Goal: Task Accomplishment & Management: Use online tool/utility

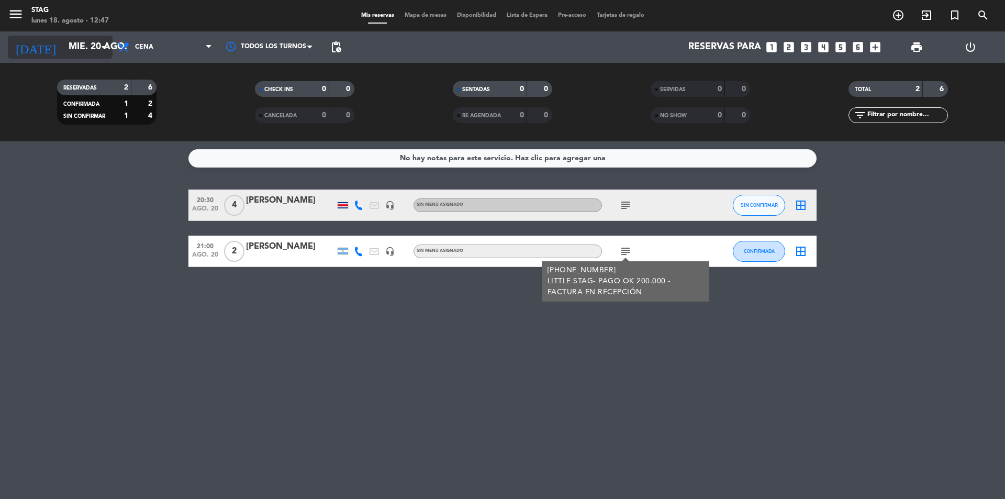
click at [70, 50] on input "mié. 20 ago." at bounding box center [123, 47] width 121 height 21
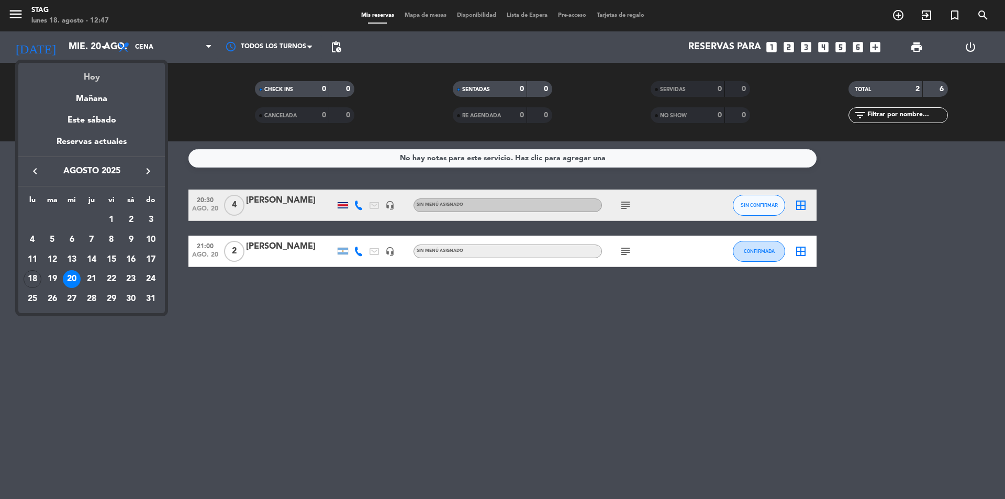
click at [84, 73] on div "Hoy" at bounding box center [91, 73] width 147 height 21
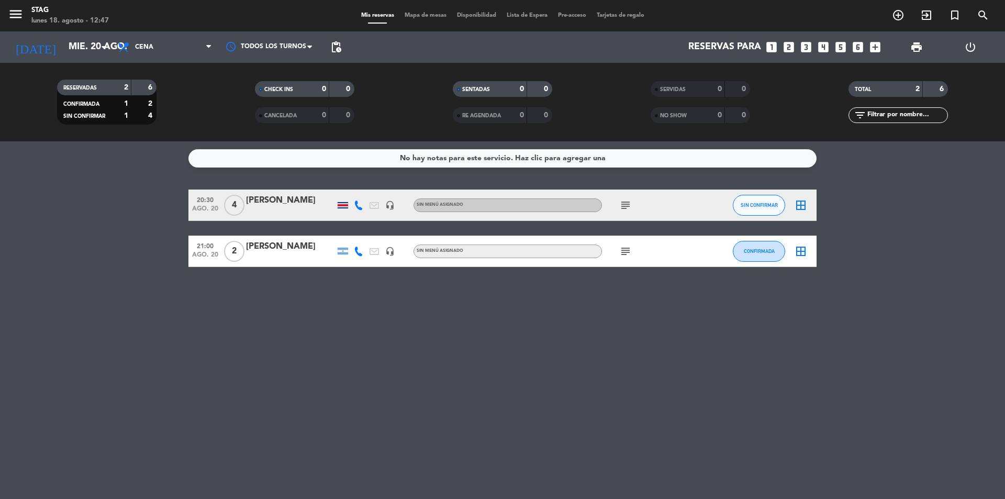
type input "lun. 18 ago."
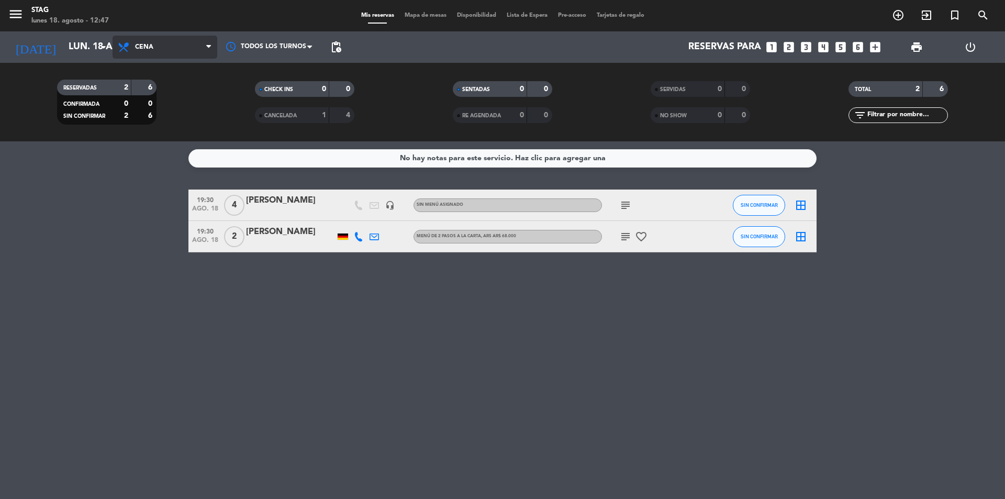
click at [169, 44] on span "Cena" at bounding box center [165, 47] width 105 height 23
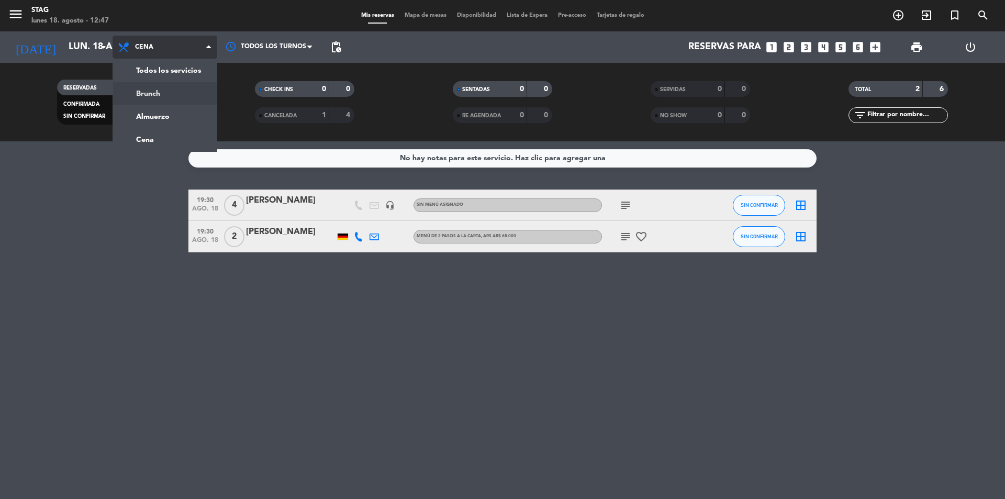
click at [166, 90] on div "menu STAG lunes 18. agosto - 12:47 Mis reservas Mapa de mesas Disponibilidad Li…" at bounding box center [502, 70] width 1005 height 141
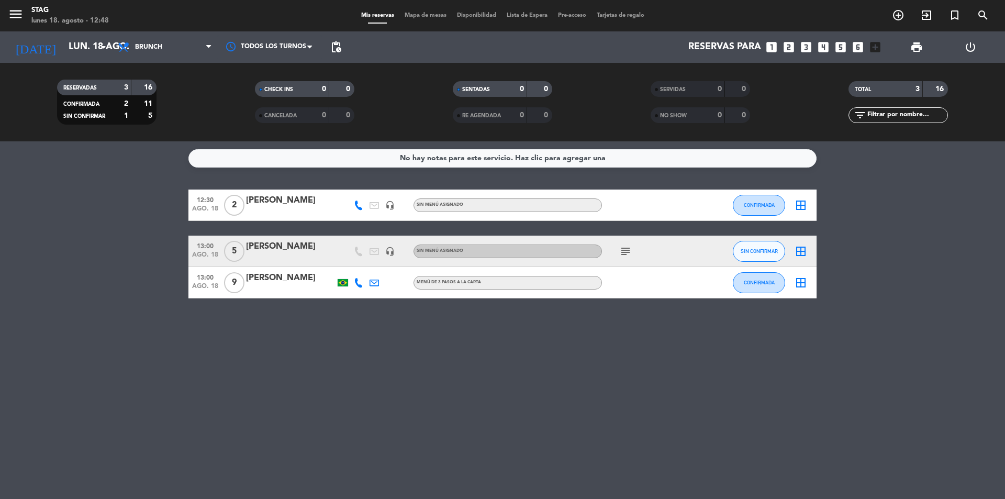
click at [645, 284] on div at bounding box center [649, 282] width 94 height 31
click at [345, 284] on div at bounding box center [343, 282] width 10 height 7
click at [360, 285] on icon at bounding box center [358, 282] width 9 height 9
click at [350, 264] on span "Copiar" at bounding box center [349, 265] width 22 height 11
copy div "Ludimila"
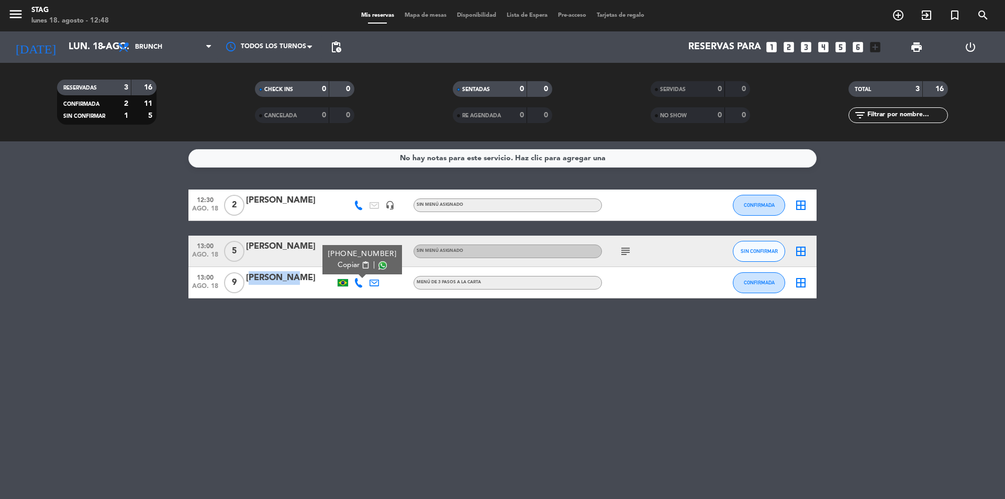
drag, startPoint x: 282, startPoint y: 279, endPoint x: 248, endPoint y: 278, distance: 33.5
click at [248, 278] on div "[PERSON_NAME]" at bounding box center [290, 278] width 89 height 14
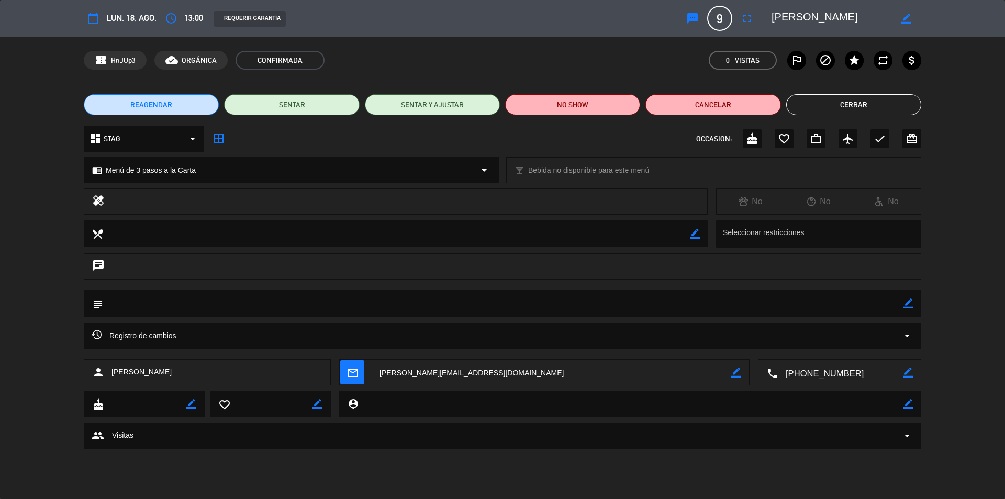
click at [878, 94] on button "Cerrar" at bounding box center [853, 104] width 135 height 21
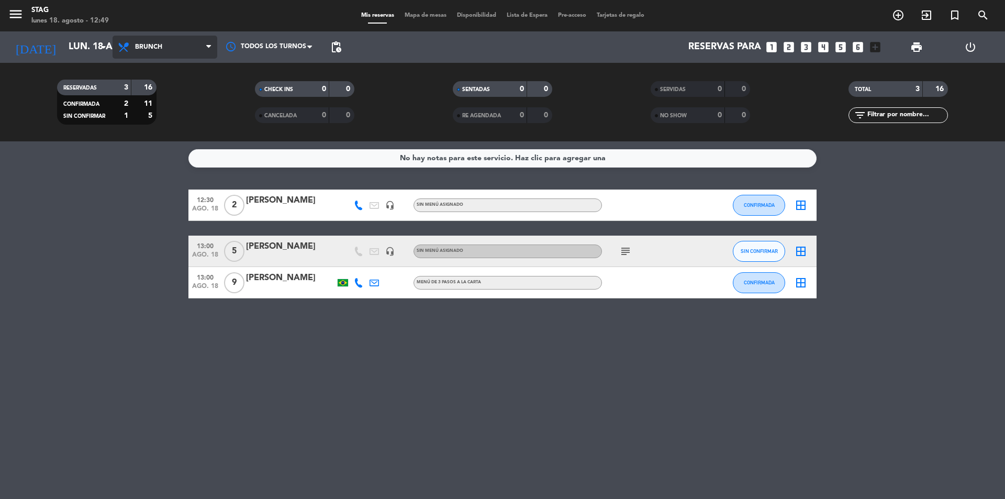
drag, startPoint x: 188, startPoint y: 43, endPoint x: 189, endPoint y: 56, distance: 13.1
click at [189, 51] on span "Brunch" at bounding box center [165, 47] width 105 height 23
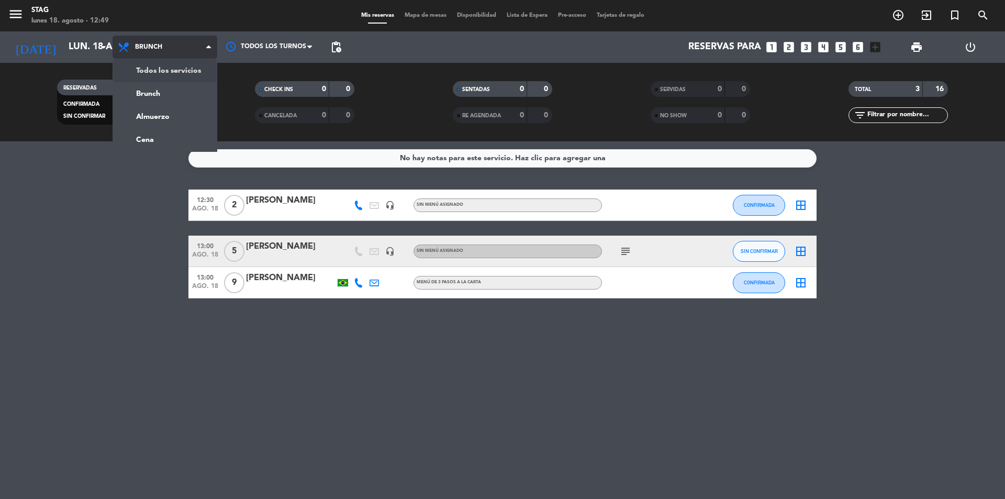
click at [189, 72] on div "menu STAG lunes 18. agosto - 12:49 Mis reservas Mapa de mesas Disponibilidad Li…" at bounding box center [502, 70] width 1005 height 141
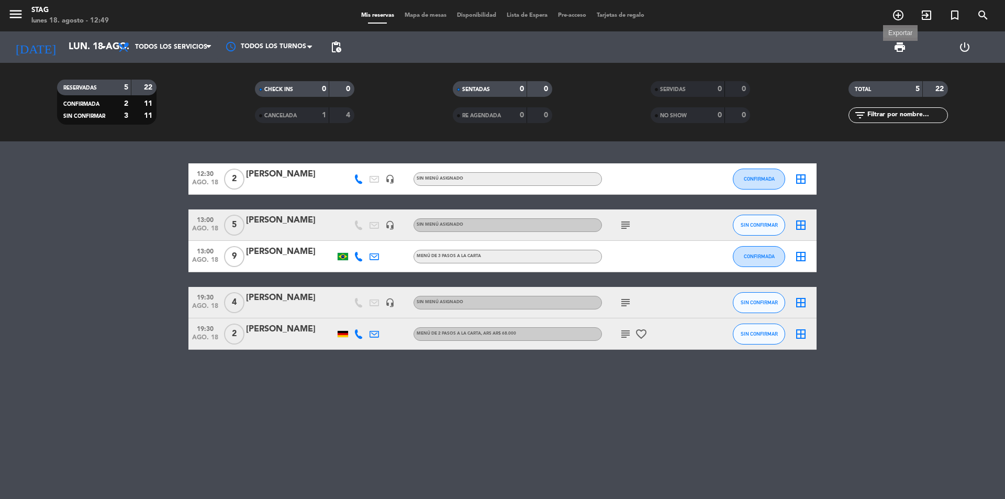
click at [902, 46] on span "print" at bounding box center [899, 47] width 13 height 13
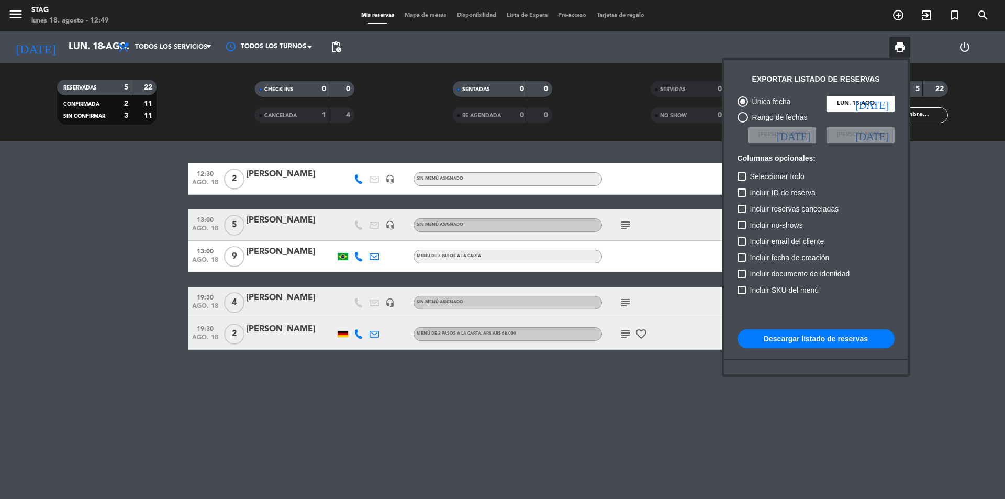
click at [814, 344] on button "Descargar listado de reservas" at bounding box center [815, 338] width 157 height 19
click at [380, 398] on div at bounding box center [502, 249] width 1005 height 499
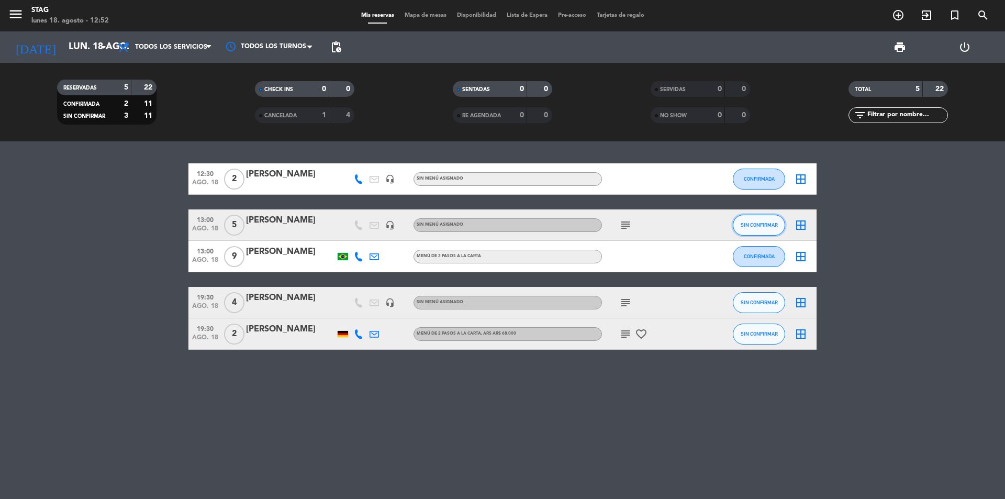
click at [740, 227] on button "SIN CONFIRMAR" at bounding box center [759, 225] width 52 height 21
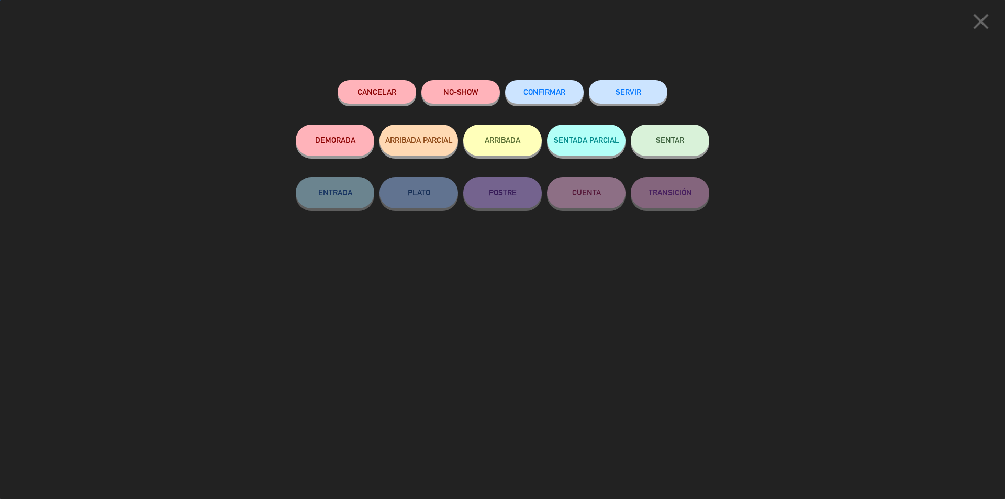
click at [668, 144] on span "SENTAR" at bounding box center [670, 140] width 28 height 9
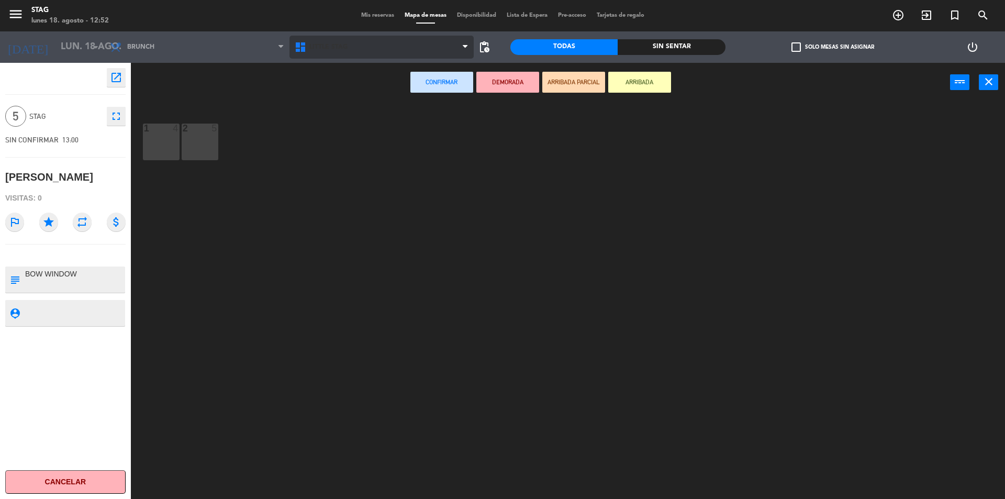
click at [331, 58] on span "Little Stag" at bounding box center [381, 47] width 185 height 23
drag, startPoint x: 328, startPoint y: 82, endPoint x: 332, endPoint y: 49, distance: 33.3
click at [332, 80] on ng-component "menu STAG lunes 18. agosto - 12:52 Mis reservas Mapa de mesas Disponibilidad Li…" at bounding box center [502, 250] width 1005 height 501
drag, startPoint x: 332, startPoint y: 48, endPoint x: 325, endPoint y: 92, distance: 44.6
click at [332, 54] on span "Little Stag" at bounding box center [381, 47] width 185 height 23
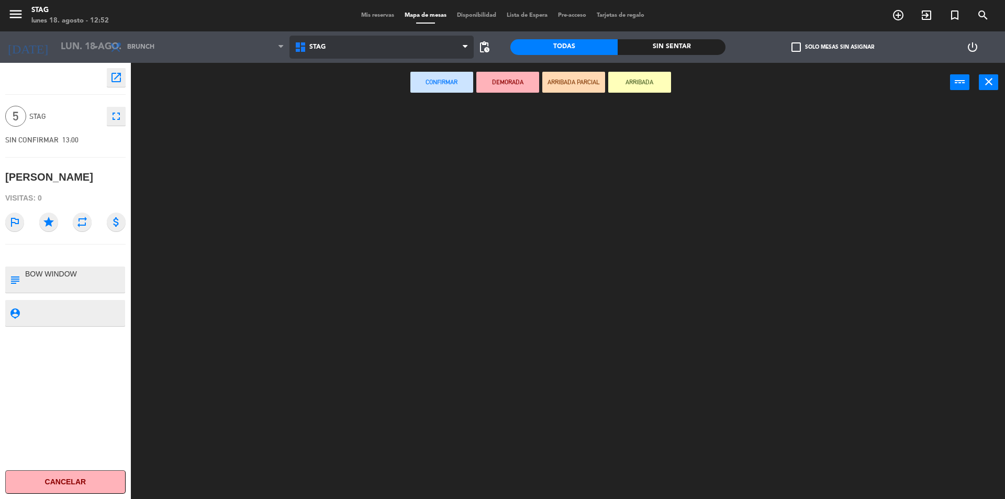
click at [325, 93] on ng-component "menu STAG lunes 18. agosto - 12:52 Mis reservas Mapa de mesas Disponibilidad Li…" at bounding box center [502, 250] width 1005 height 501
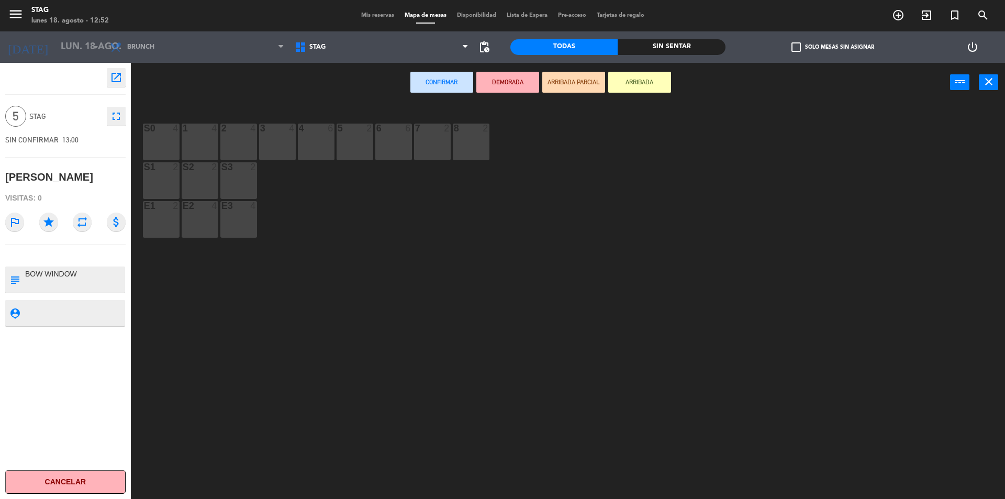
click at [196, 144] on div "1 4" at bounding box center [200, 142] width 37 height 37
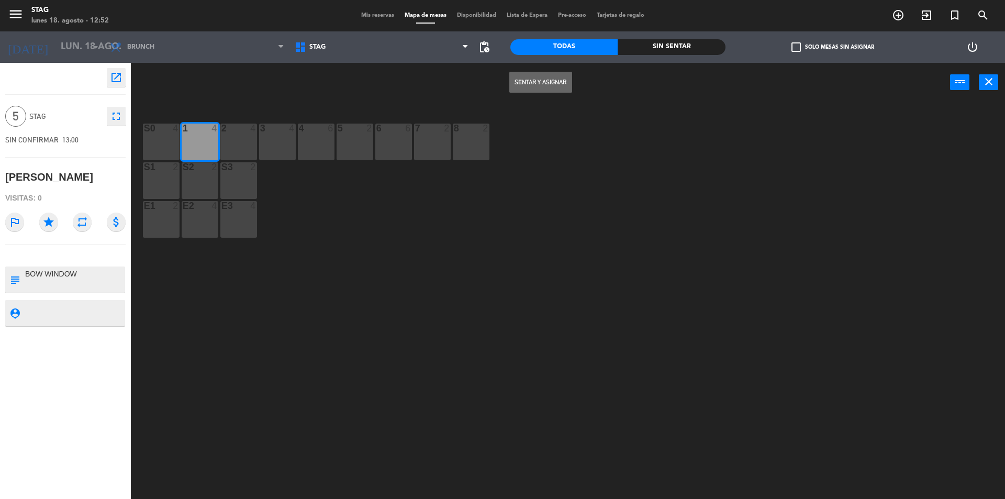
click at [541, 85] on button "Sentar y Asignar" at bounding box center [540, 82] width 63 height 21
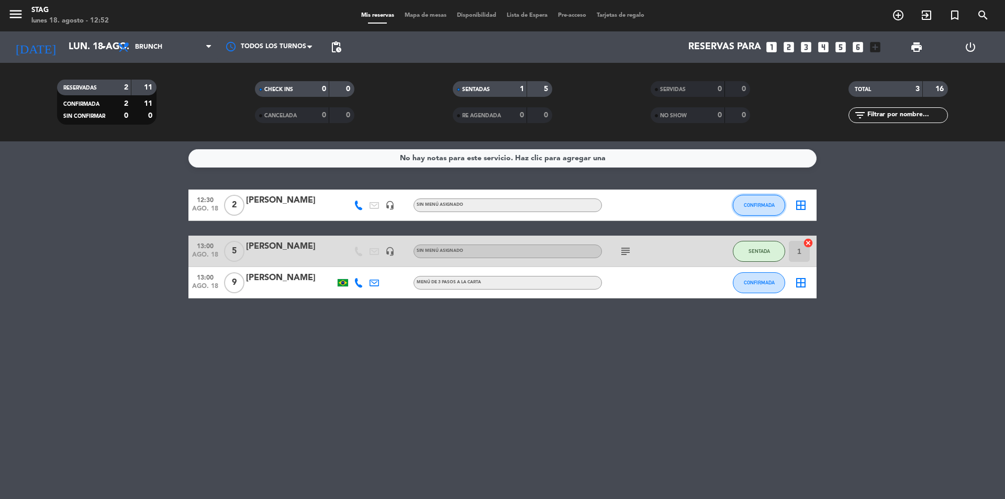
click at [739, 207] on button "CONFIRMADA" at bounding box center [759, 205] width 52 height 21
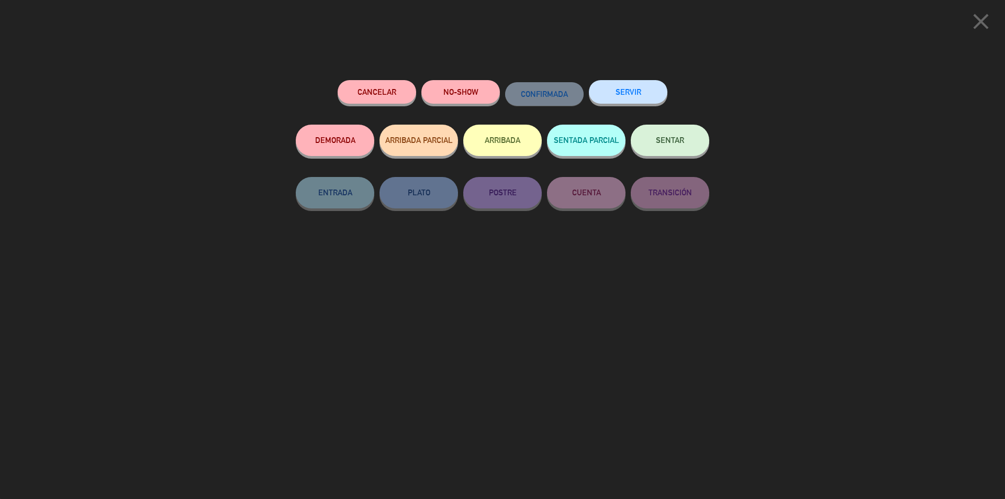
click at [461, 89] on button "NO-SHOW" at bounding box center [460, 92] width 78 height 24
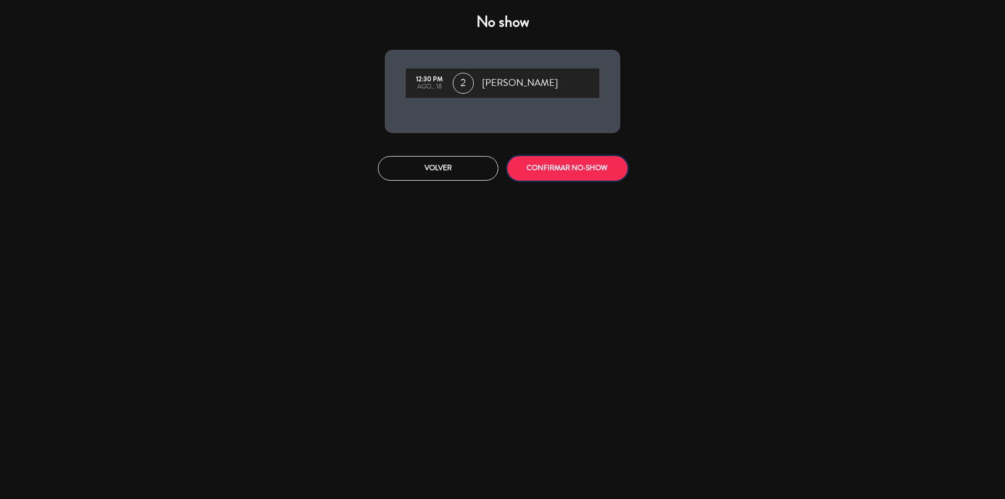
click at [533, 165] on button "CONFIRMAR NO-SHOW" at bounding box center [567, 168] width 120 height 25
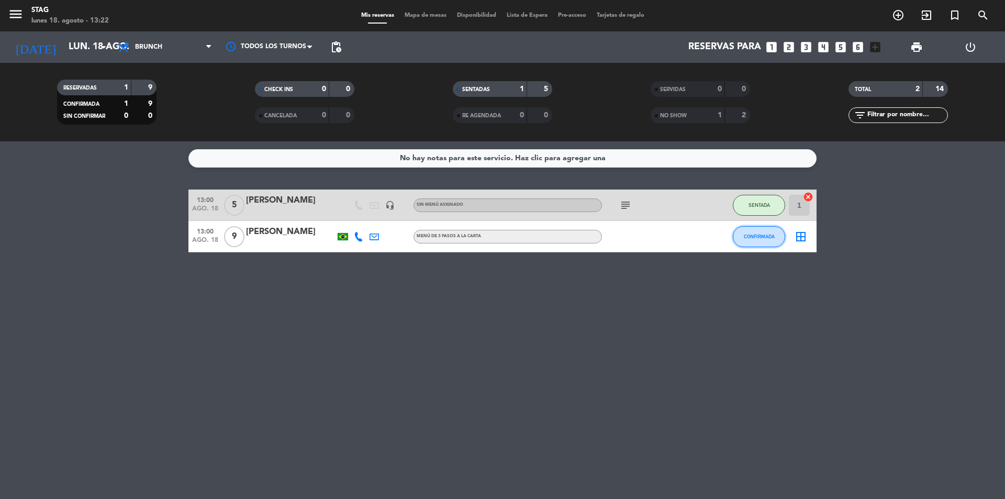
click at [771, 237] on span "CONFIRMADA" at bounding box center [759, 236] width 31 height 6
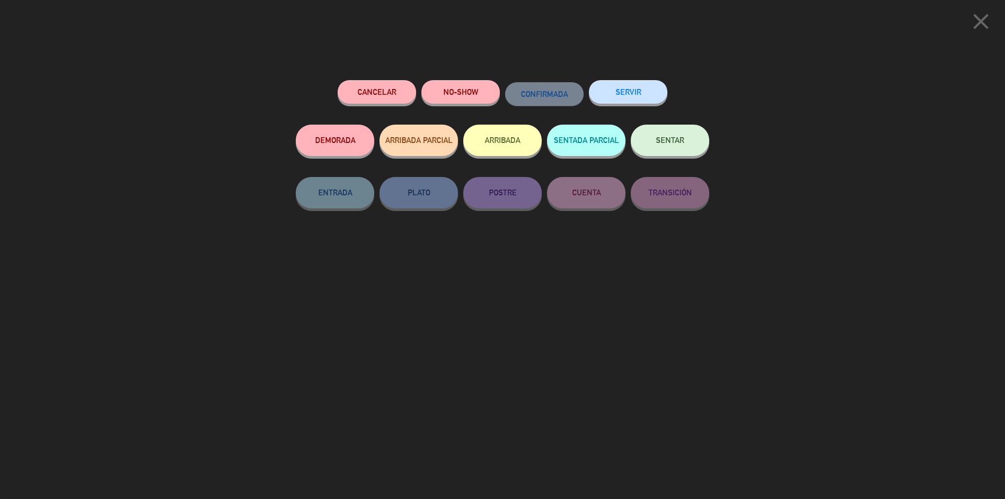
click at [664, 135] on button "SENTAR" at bounding box center [670, 140] width 78 height 31
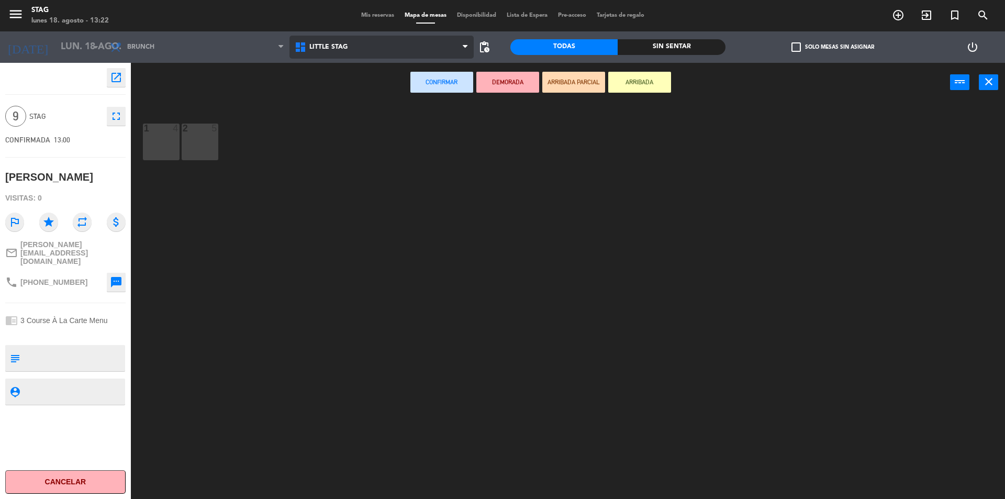
click at [352, 51] on span "Little Stag" at bounding box center [381, 47] width 185 height 23
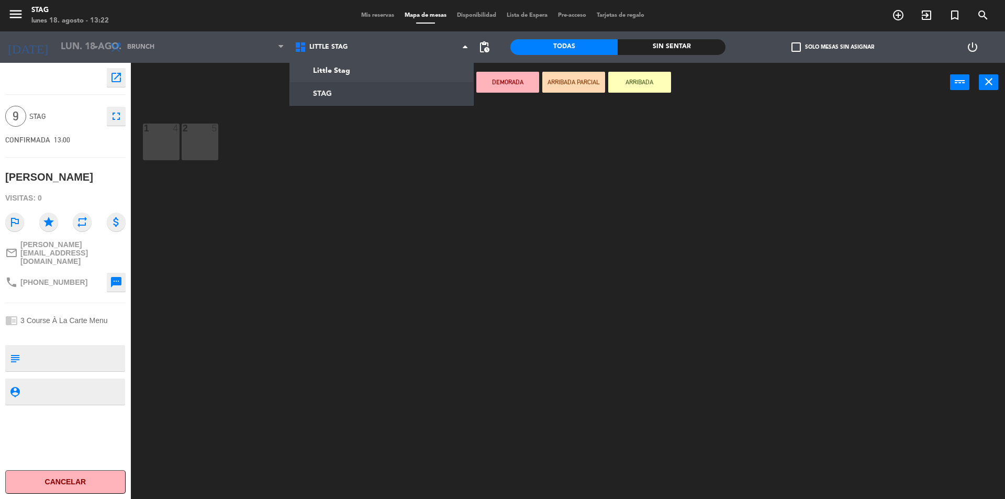
click at [366, 99] on ng-component "menu STAG lunes 18. agosto - 13:22 Mis reservas Mapa de mesas Disponibilidad Li…" at bounding box center [502, 250] width 1005 height 501
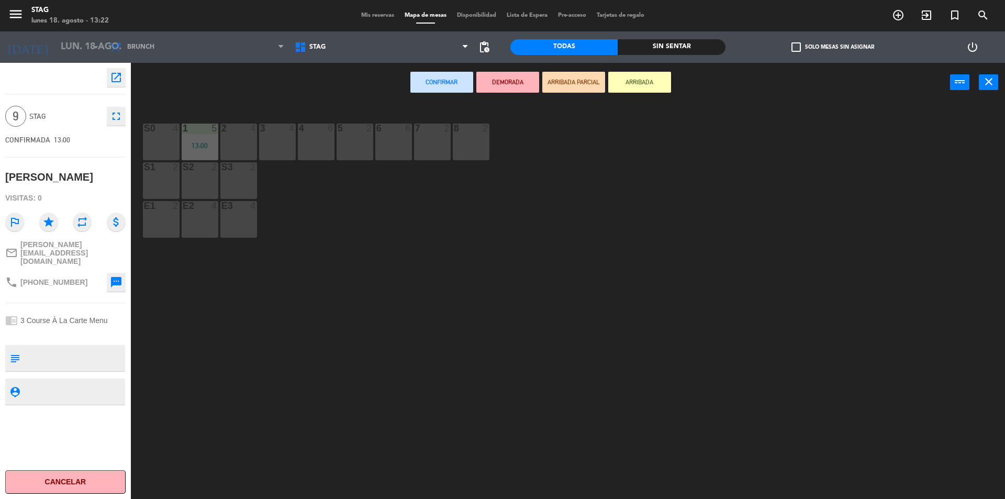
click at [360, 131] on div at bounding box center [354, 128] width 17 height 9
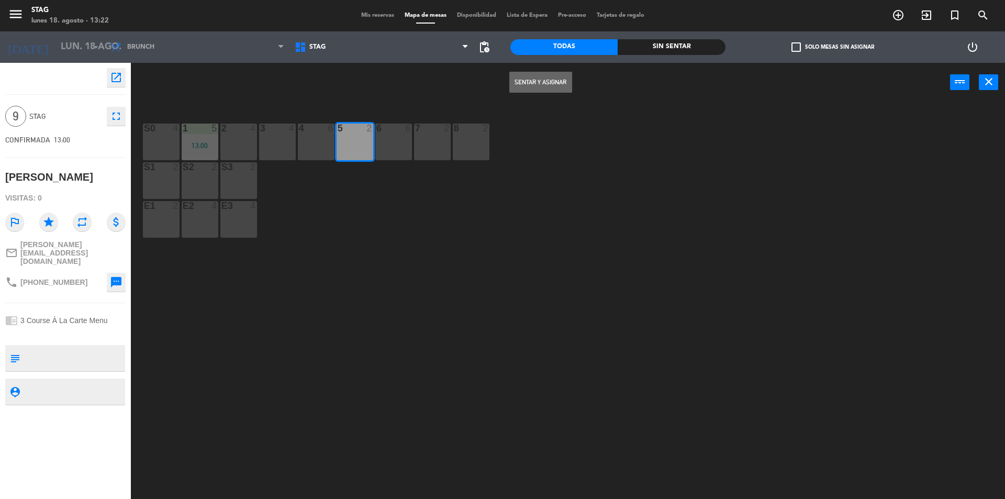
drag, startPoint x: 343, startPoint y: 132, endPoint x: 331, endPoint y: 132, distance: 11.5
click at [341, 132] on div "5" at bounding box center [337, 128] width 17 height 9
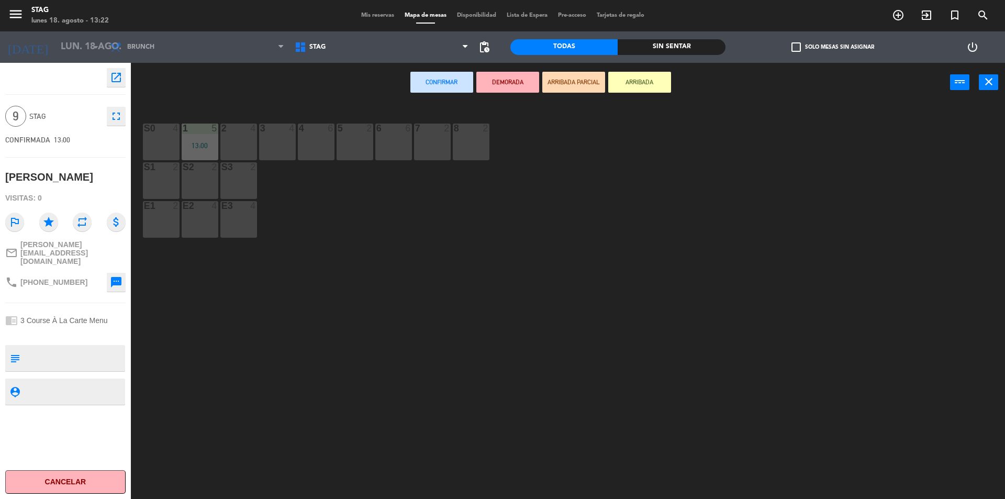
click at [327, 133] on div "4 6" at bounding box center [316, 129] width 37 height 10
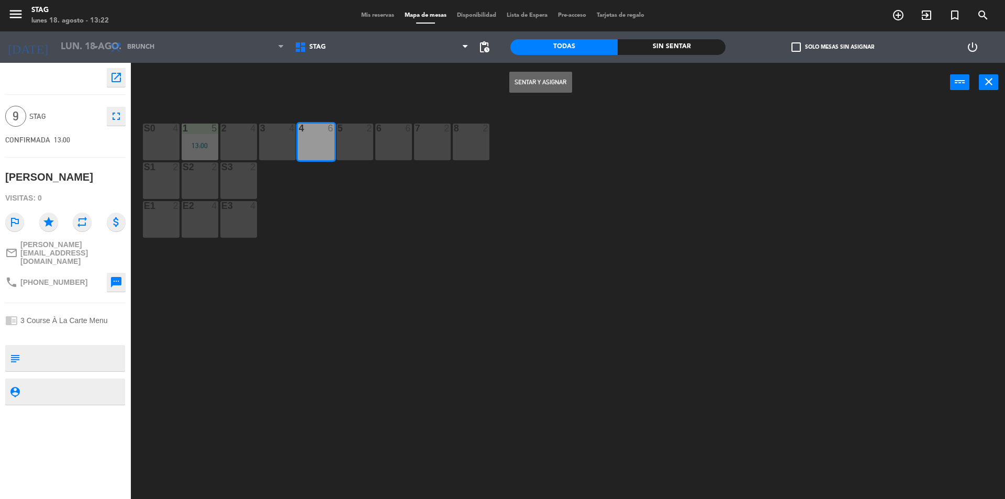
click at [359, 145] on div "5 2" at bounding box center [354, 142] width 37 height 37
click at [546, 79] on button "Sentar y Asignar" at bounding box center [540, 82] width 63 height 21
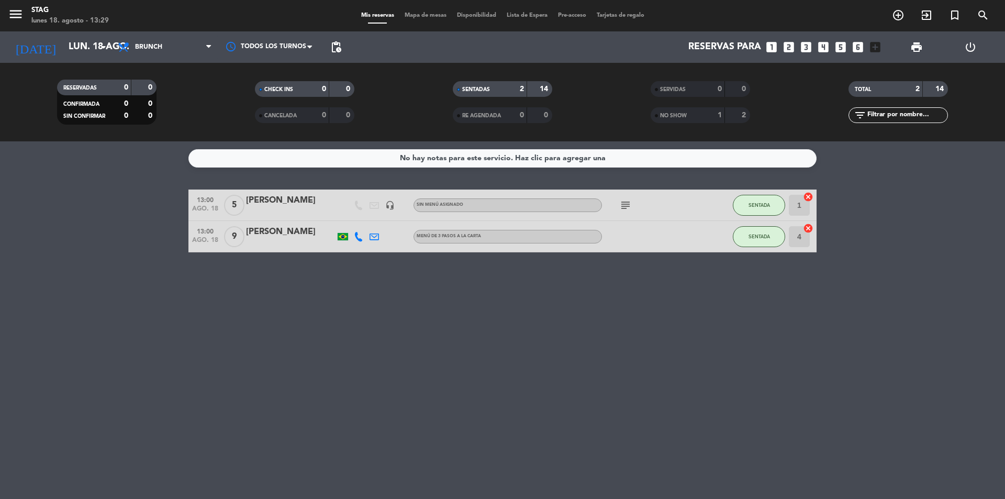
click at [903, 25] on div "menu STAG lunes 18. agosto - 13:29 Mis reservas Mapa de mesas Disponibilidad Li…" at bounding box center [502, 15] width 1005 height 31
click at [897, 20] on icon "add_circle_outline" at bounding box center [898, 15] width 13 height 13
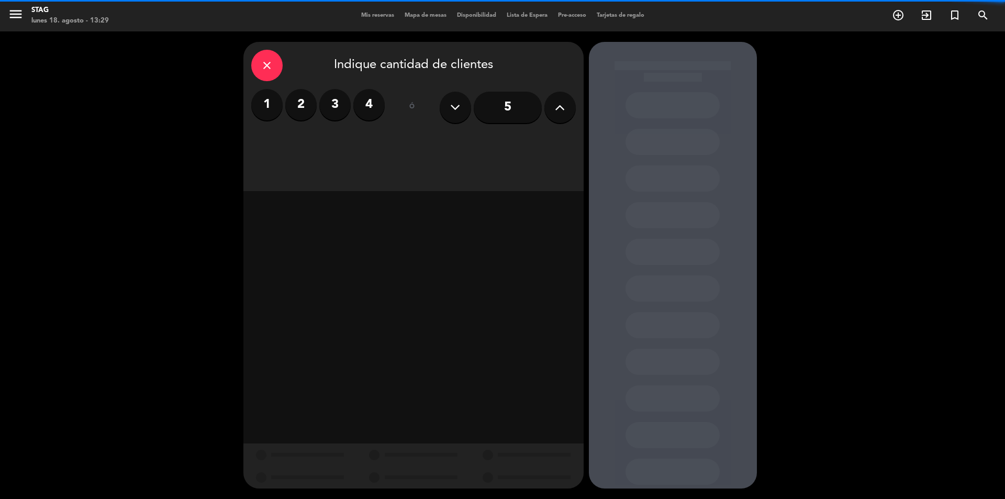
click at [294, 102] on label "2" at bounding box center [300, 104] width 31 height 31
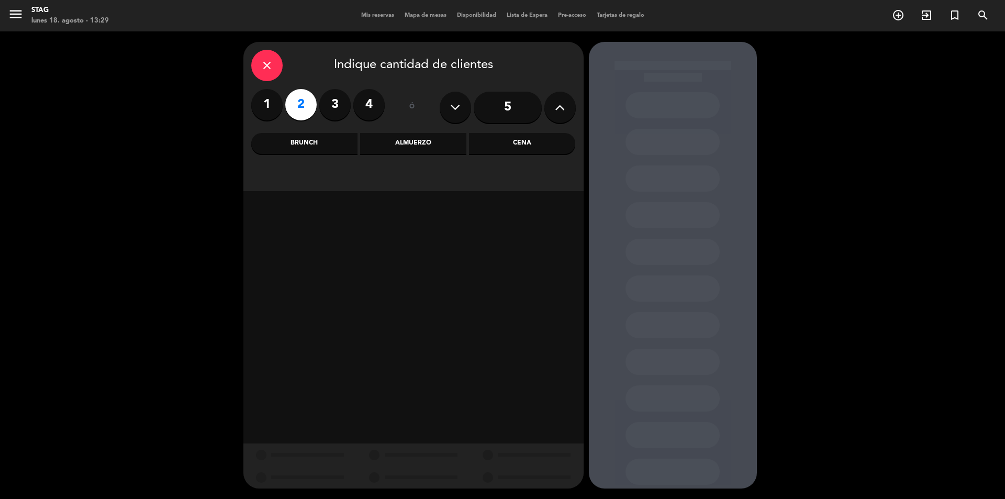
click at [448, 133] on div "Almuerzo" at bounding box center [413, 143] width 106 height 21
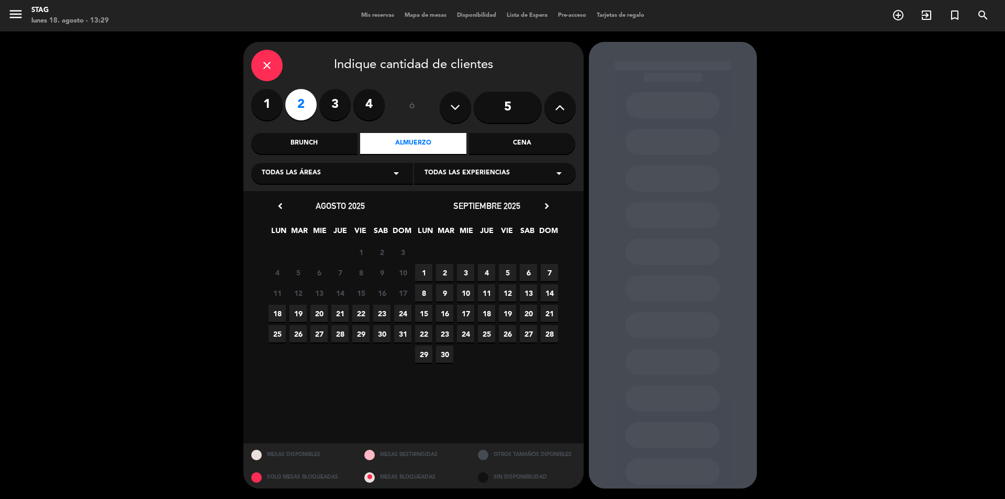
click at [368, 173] on div "Todas las áreas arrow_drop_down" at bounding box center [332, 173] width 162 height 21
click at [916, 92] on div "close Indique cantidad de clientes 1 2 3 4 ó 5 Brunch Almuerzo Cena Todas las á…" at bounding box center [502, 264] width 1005 height 467
click at [929, 17] on icon "exit_to_app" at bounding box center [926, 15] width 13 height 13
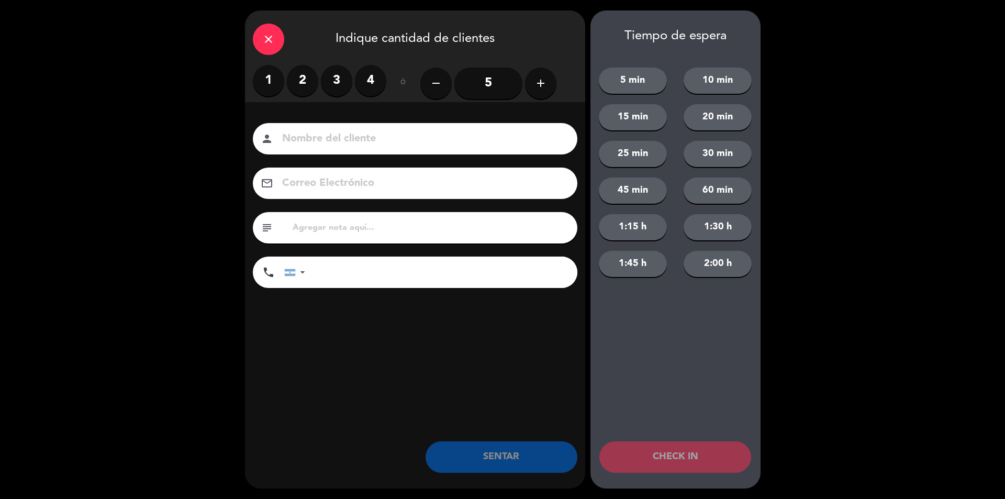
click at [291, 86] on label "2" at bounding box center [302, 80] width 31 height 31
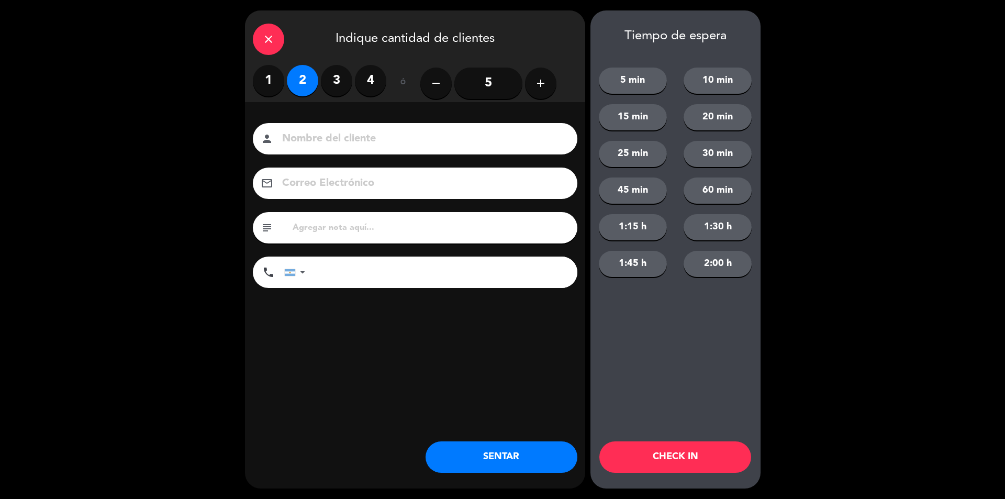
click at [354, 134] on input at bounding box center [422, 139] width 283 height 18
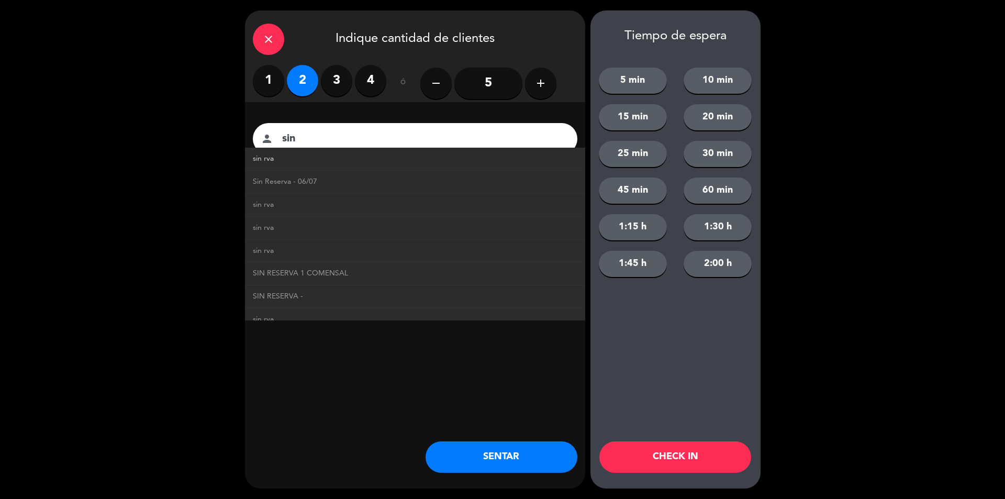
click at [340, 158] on link "sin rva" at bounding box center [415, 159] width 324 height 12
type input "sin rva"
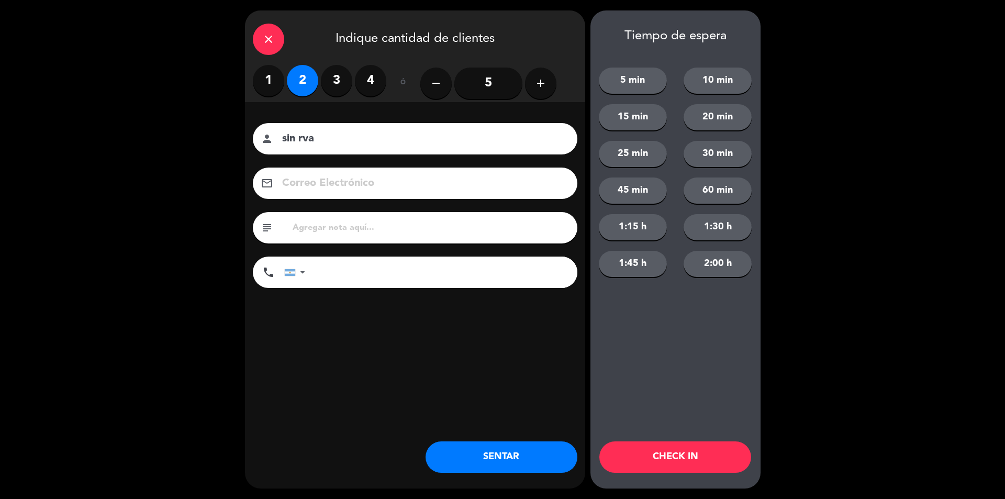
click at [524, 453] on button "SENTAR" at bounding box center [501, 456] width 152 height 31
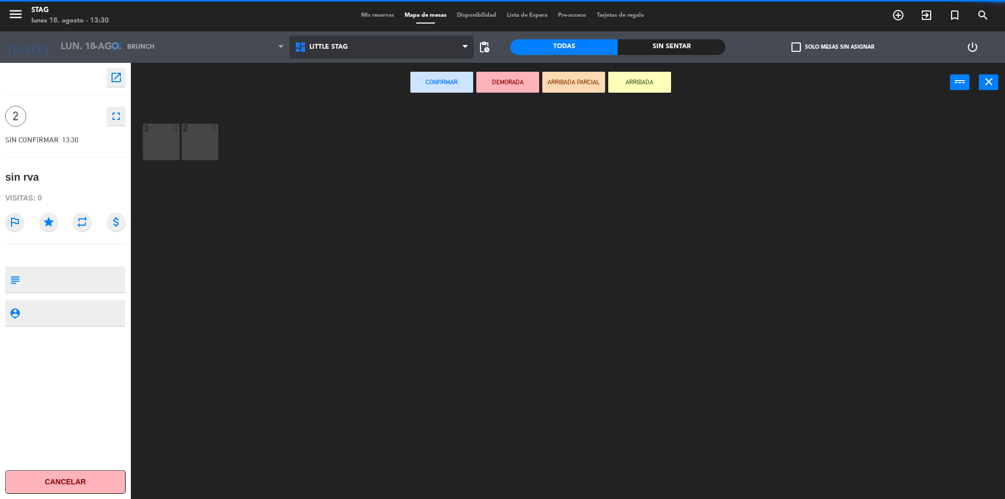
click at [353, 43] on span "Little Stag" at bounding box center [381, 47] width 185 height 23
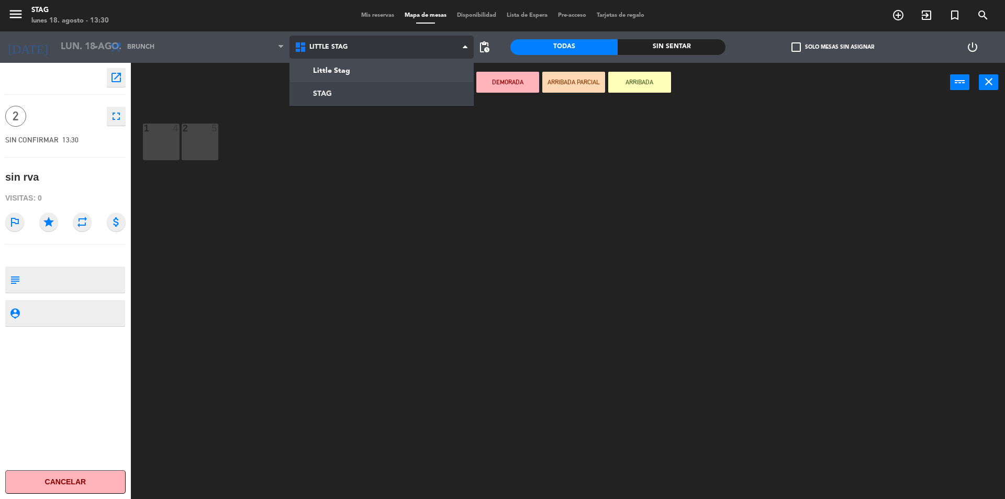
click at [335, 85] on ng-component "menu STAG lunes 18. agosto - 13:30 Mis reservas Mapa de mesas Disponibilidad Li…" at bounding box center [502, 250] width 1005 height 501
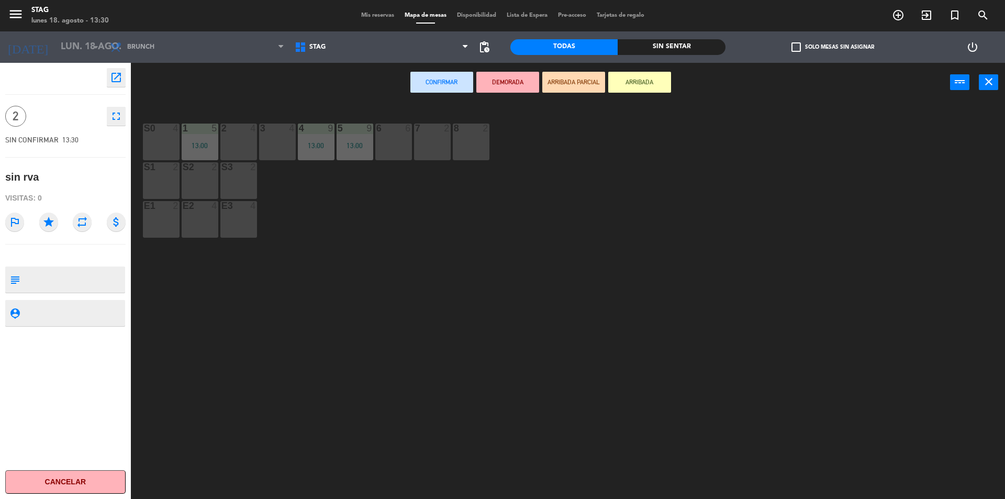
click at [201, 174] on div "S2 2" at bounding box center [200, 180] width 37 height 37
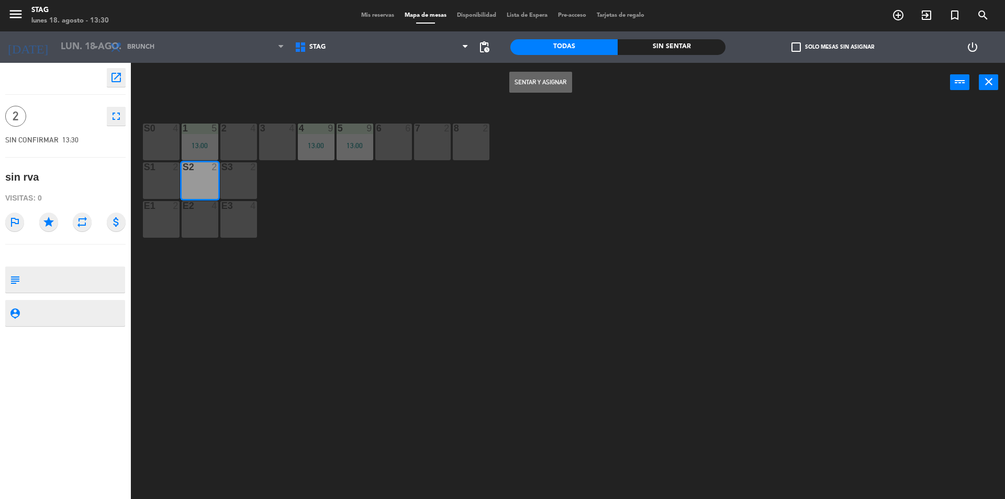
click at [552, 76] on button "Sentar y Asignar" at bounding box center [540, 82] width 63 height 21
